Goal: Task Accomplishment & Management: Manage account settings

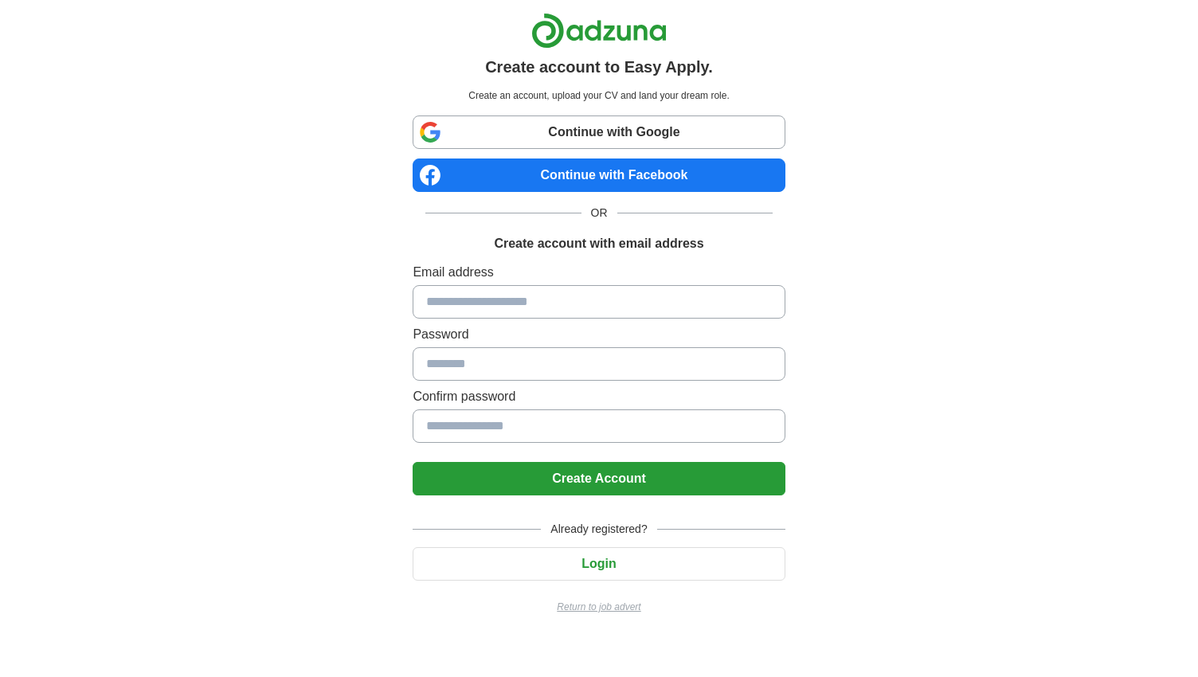
click at [616, 555] on button "Login" at bounding box center [599, 563] width 372 height 33
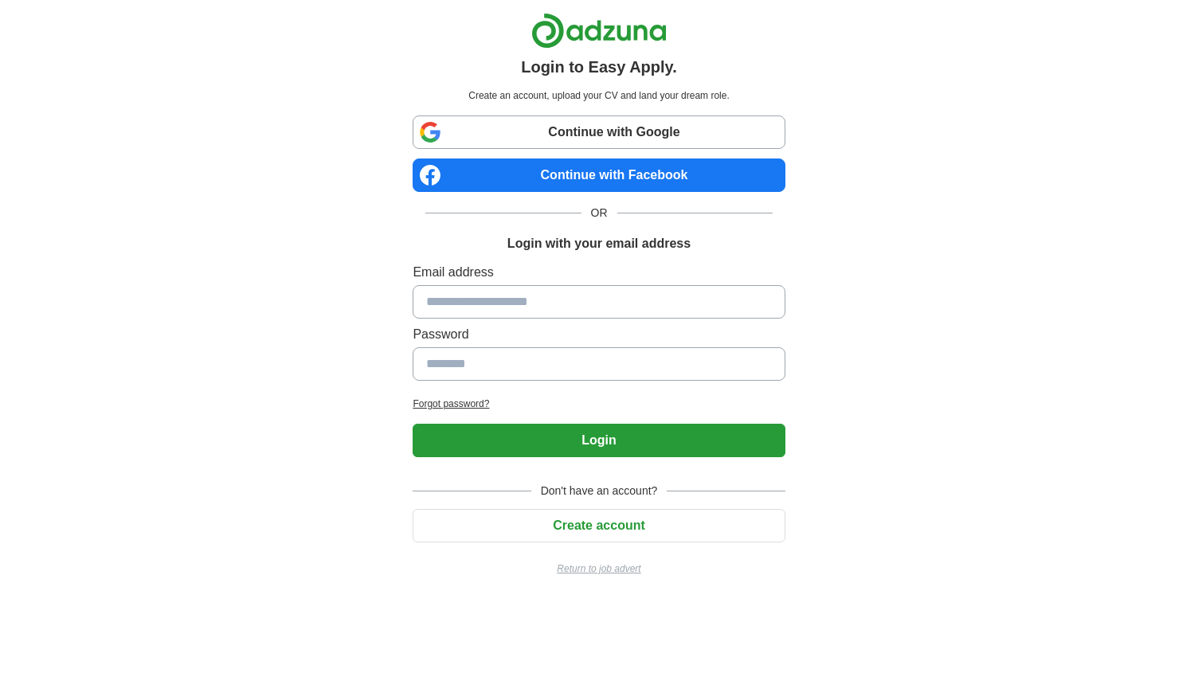
click at [480, 298] on input at bounding box center [599, 301] width 372 height 33
click at [463, 303] on input at bounding box center [599, 301] width 372 height 33
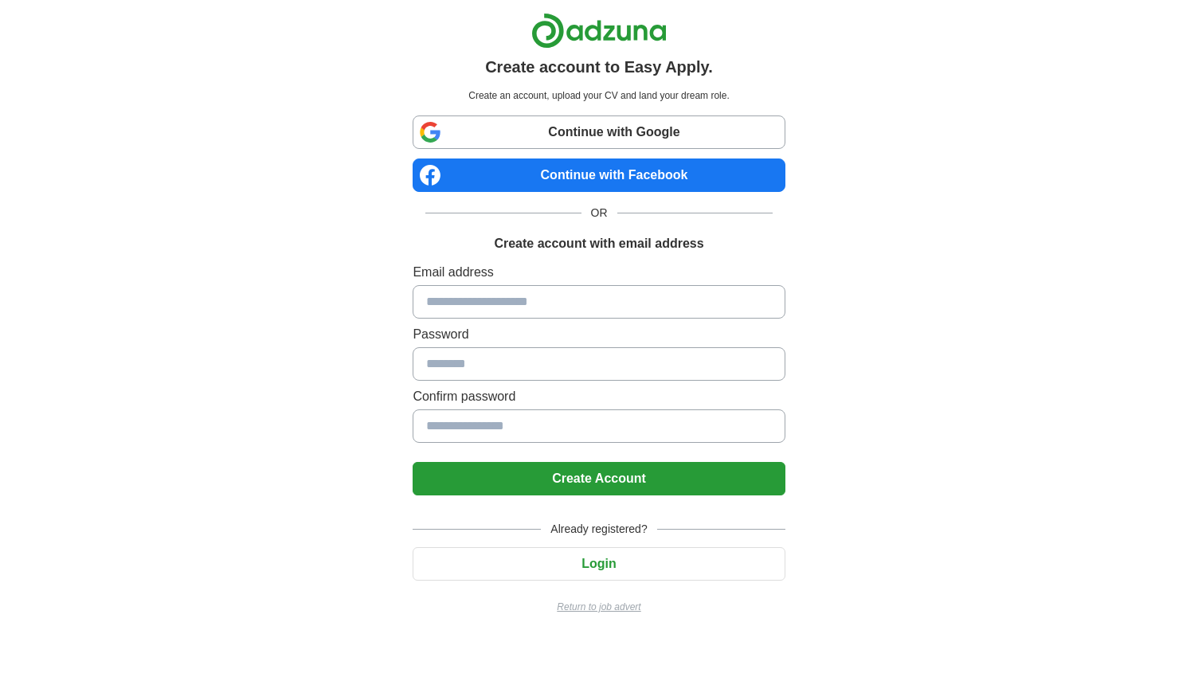
click at [620, 561] on button "Login" at bounding box center [599, 563] width 372 height 33
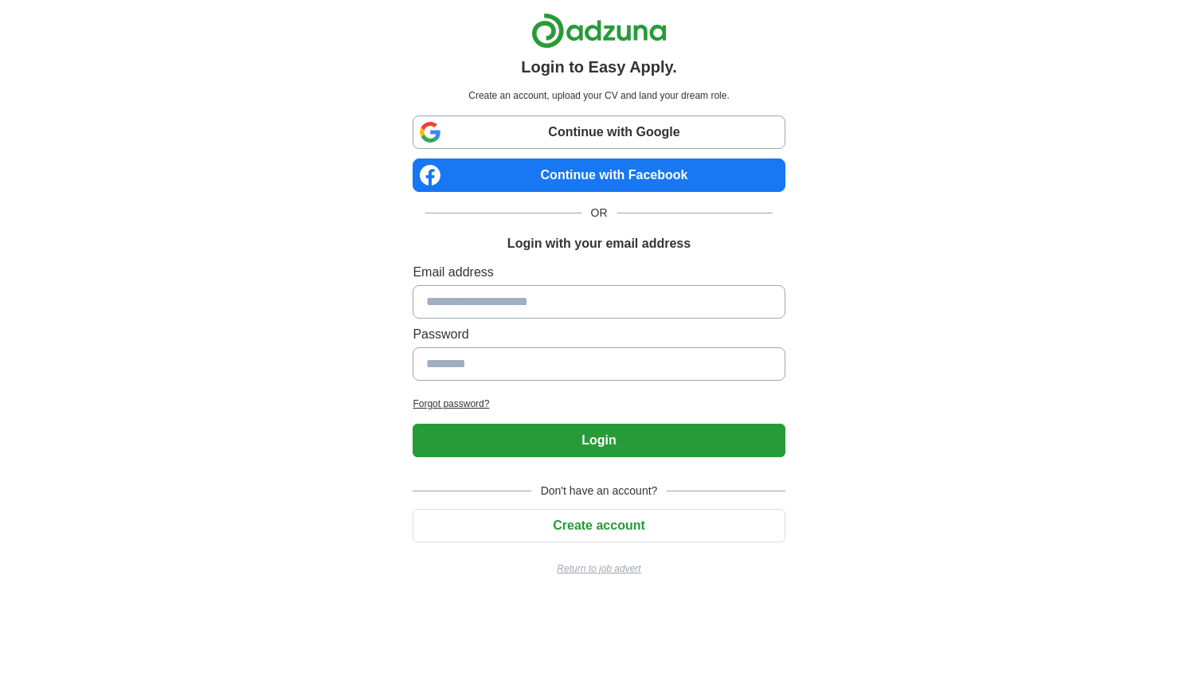
click at [475, 303] on input at bounding box center [599, 301] width 372 height 33
